Goal: Information Seeking & Learning: Learn about a topic

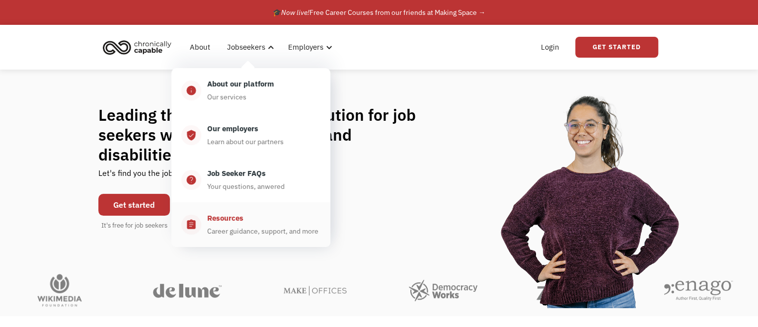
click at [232, 215] on div "Resources" at bounding box center [225, 218] width 36 height 12
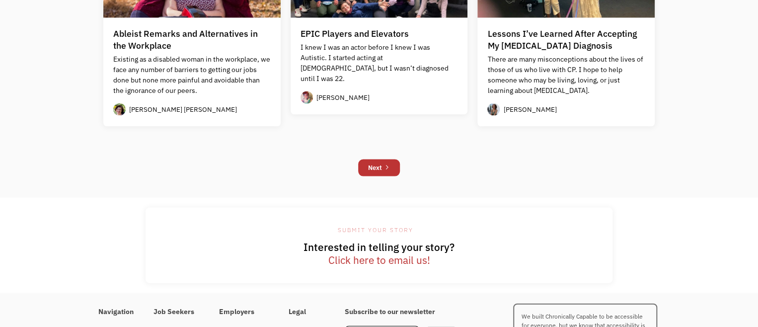
scroll to position [1025, 0]
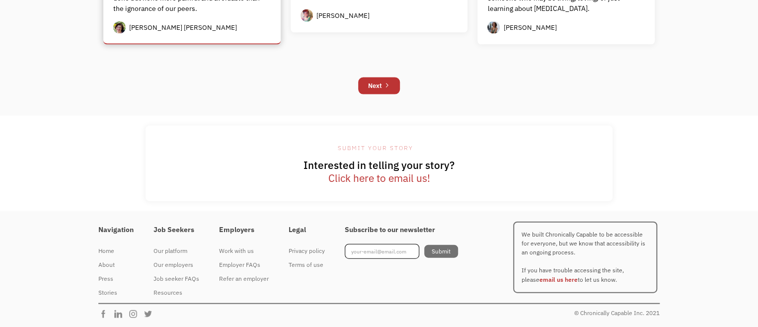
drag, startPoint x: 232, startPoint y: 179, endPoint x: 252, endPoint y: 38, distance: 142.4
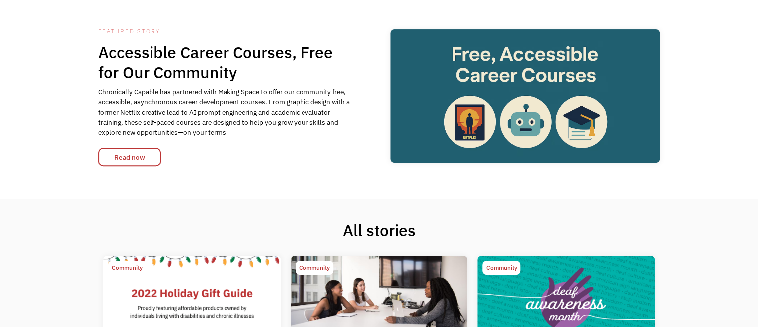
scroll to position [0, 0]
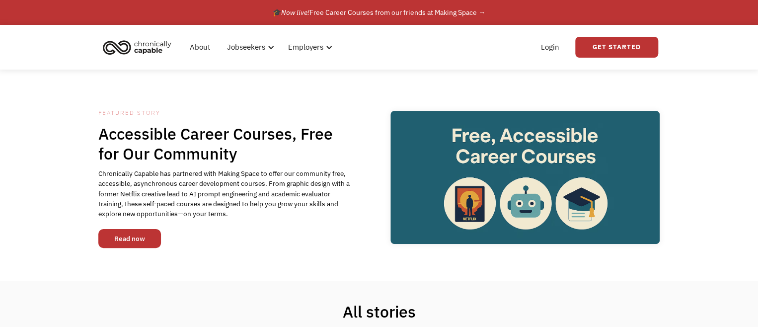
click at [138, 243] on link "Read now" at bounding box center [129, 238] width 63 height 19
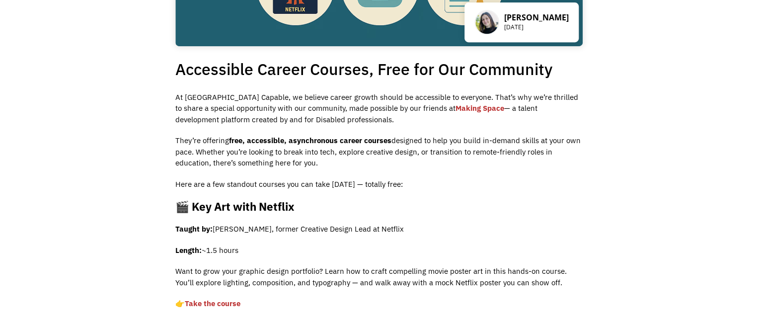
scroll to position [314, 0]
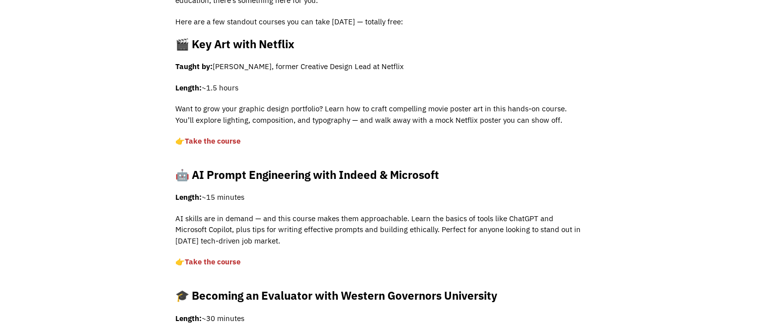
drag, startPoint x: 532, startPoint y: 137, endPoint x: 513, endPoint y: 152, distance: 24.0
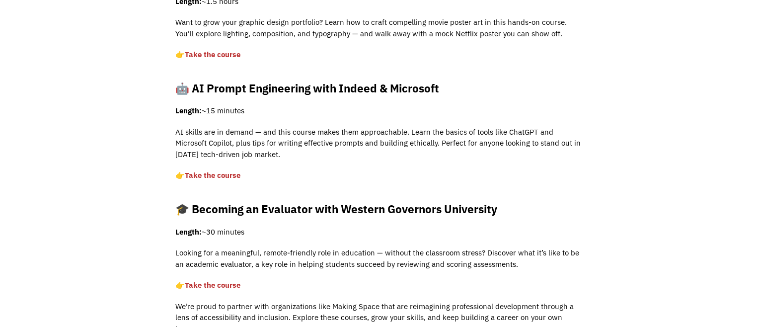
scroll to position [483, 0]
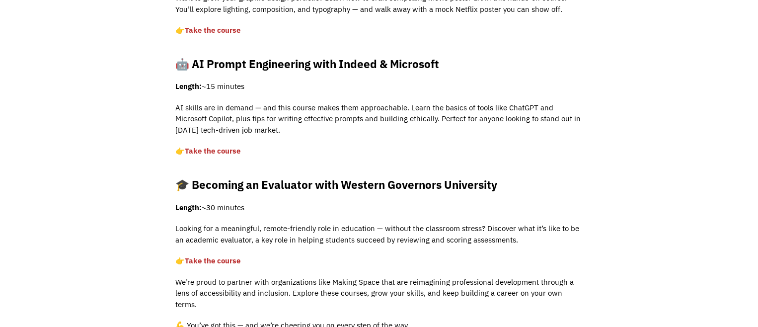
click at [225, 145] on div "At [GEOGRAPHIC_DATA] Capable, we believe career growth should be accessible to …" at bounding box center [378, 80] width 407 height 522
click at [223, 148] on link "Take the course ‍" at bounding box center [213, 150] width 56 height 9
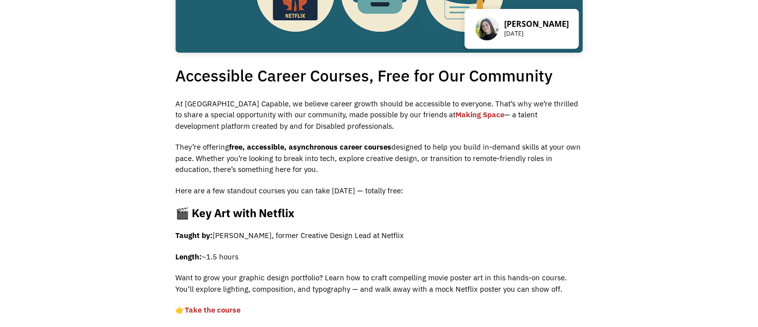
scroll to position [0, 0]
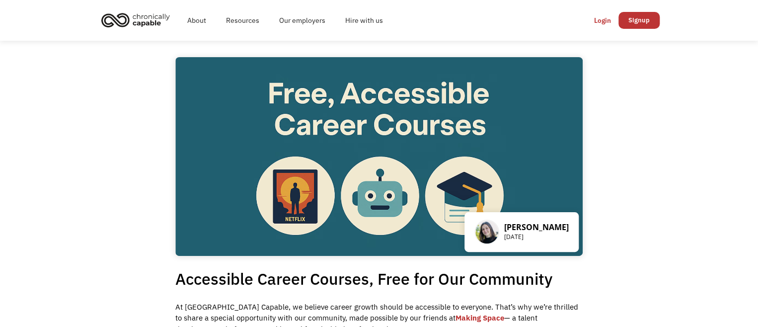
drag, startPoint x: 168, startPoint y: 257, endPoint x: 218, endPoint y: -69, distance: 329.1
